Goal: Communication & Community: Answer question/provide support

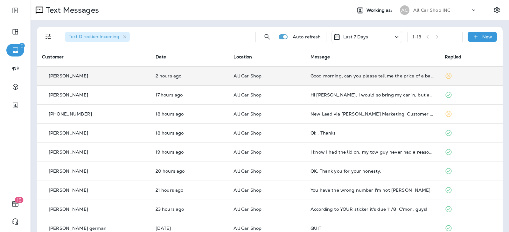
click at [361, 82] on td "Good morning, can you please tell me the price of a battery replacement for my …" at bounding box center [372, 75] width 134 height 19
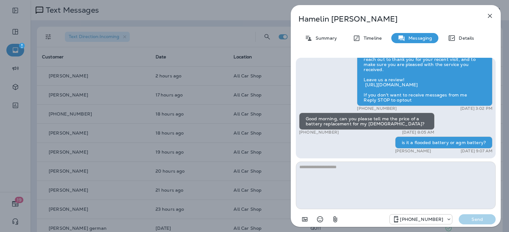
click at [488, 17] on icon "button" at bounding box center [490, 16] width 8 height 8
